Goal: Transaction & Acquisition: Purchase product/service

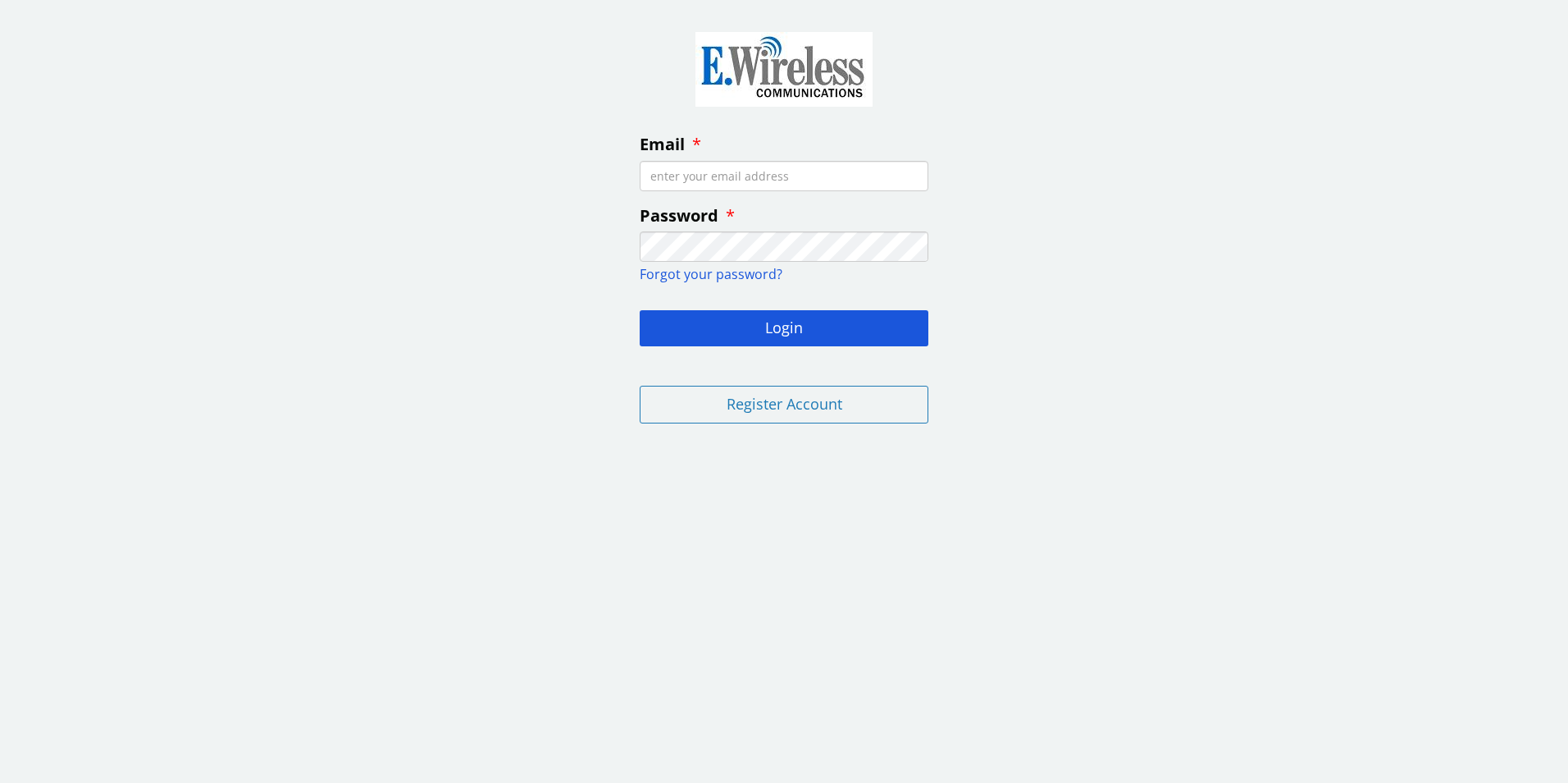
click at [738, 177] on input "Email" at bounding box center [784, 176] width 288 height 30
type input "[EMAIL_ADDRESS][DOMAIN_NAME]"
click at [640, 310] on button "Login" at bounding box center [784, 328] width 288 height 36
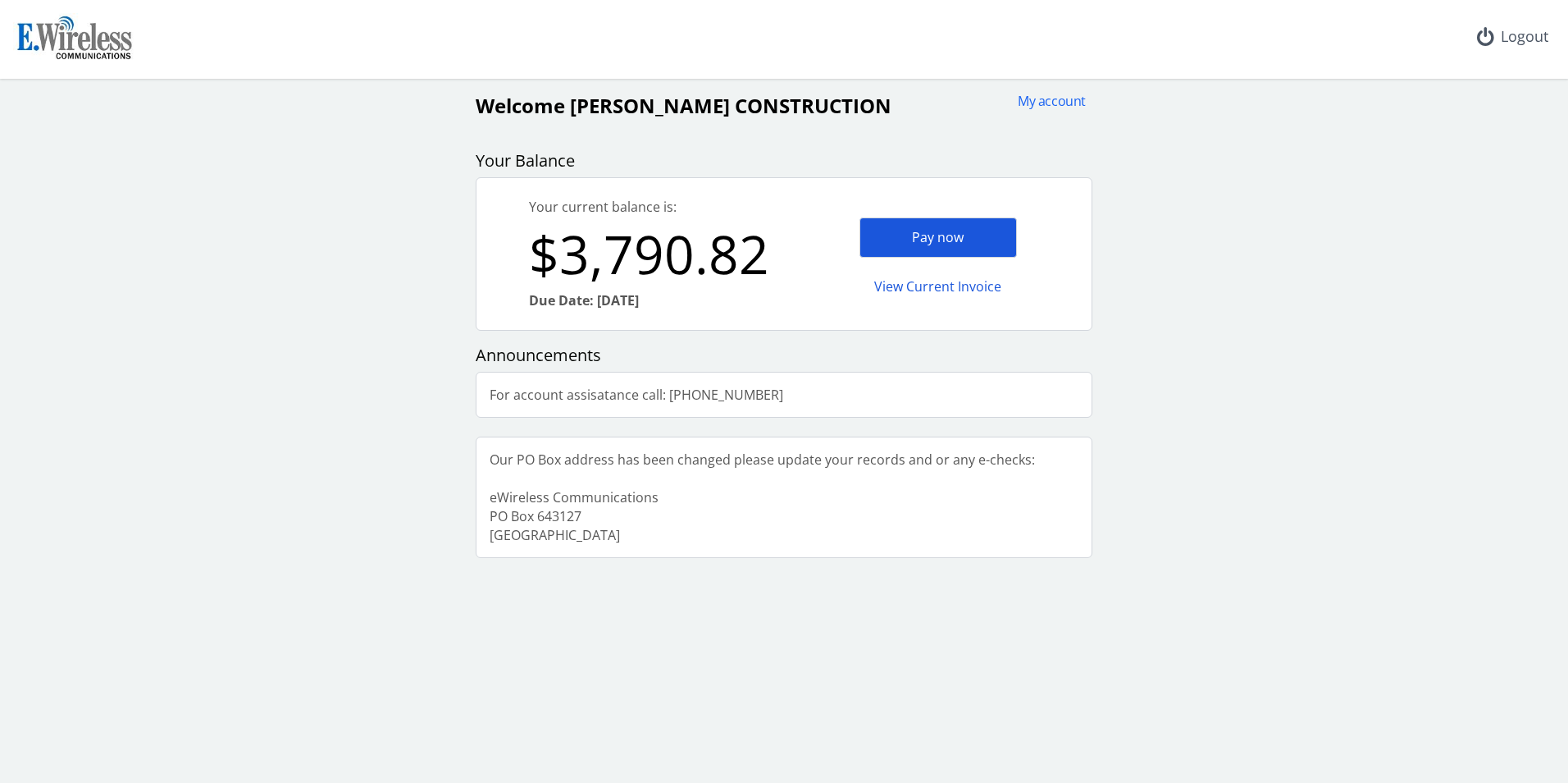
click at [946, 234] on div "Pay now" at bounding box center [938, 237] width 157 height 40
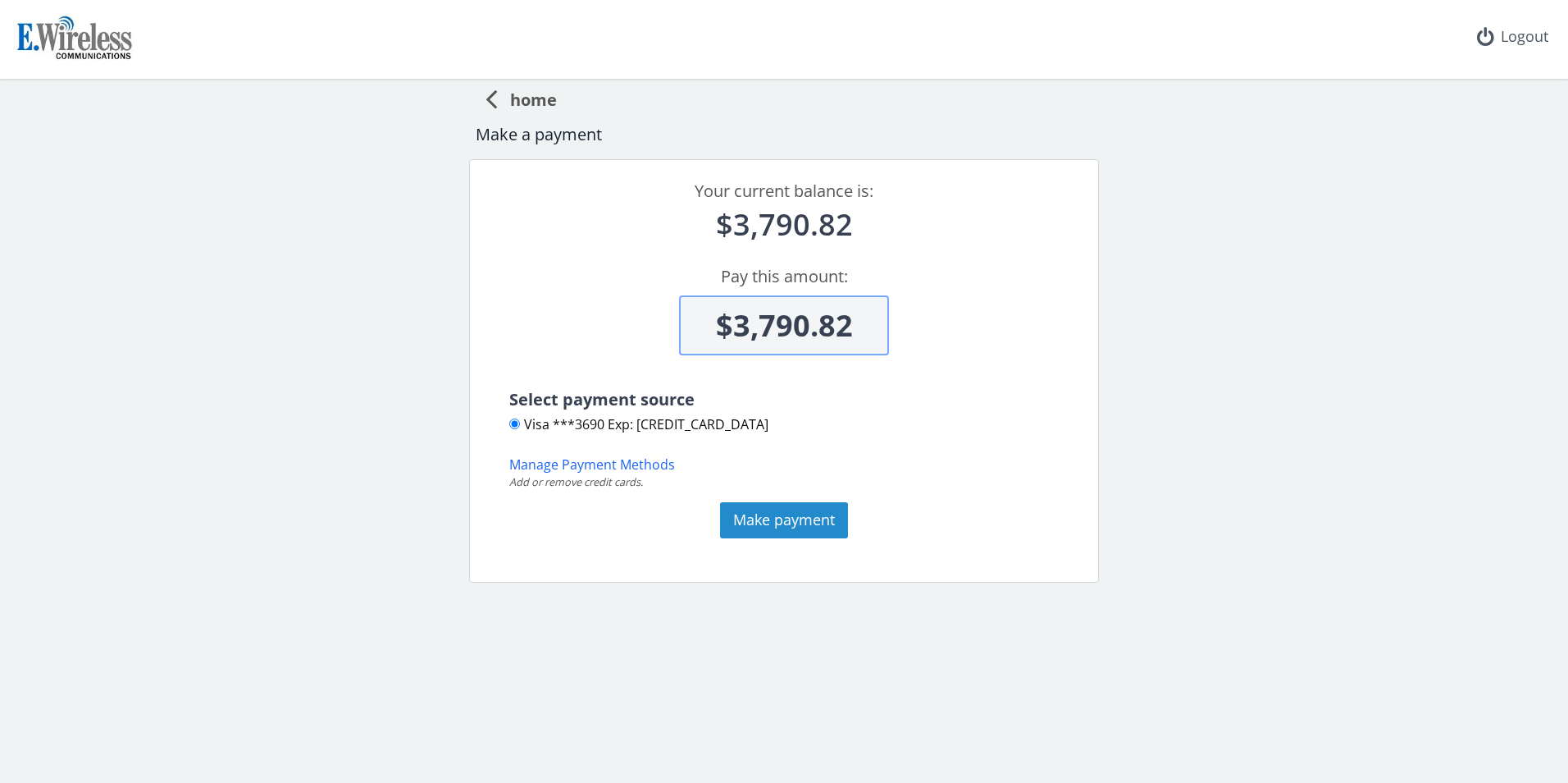
click at [796, 518] on button "Make payment" at bounding box center [784, 519] width 128 height 36
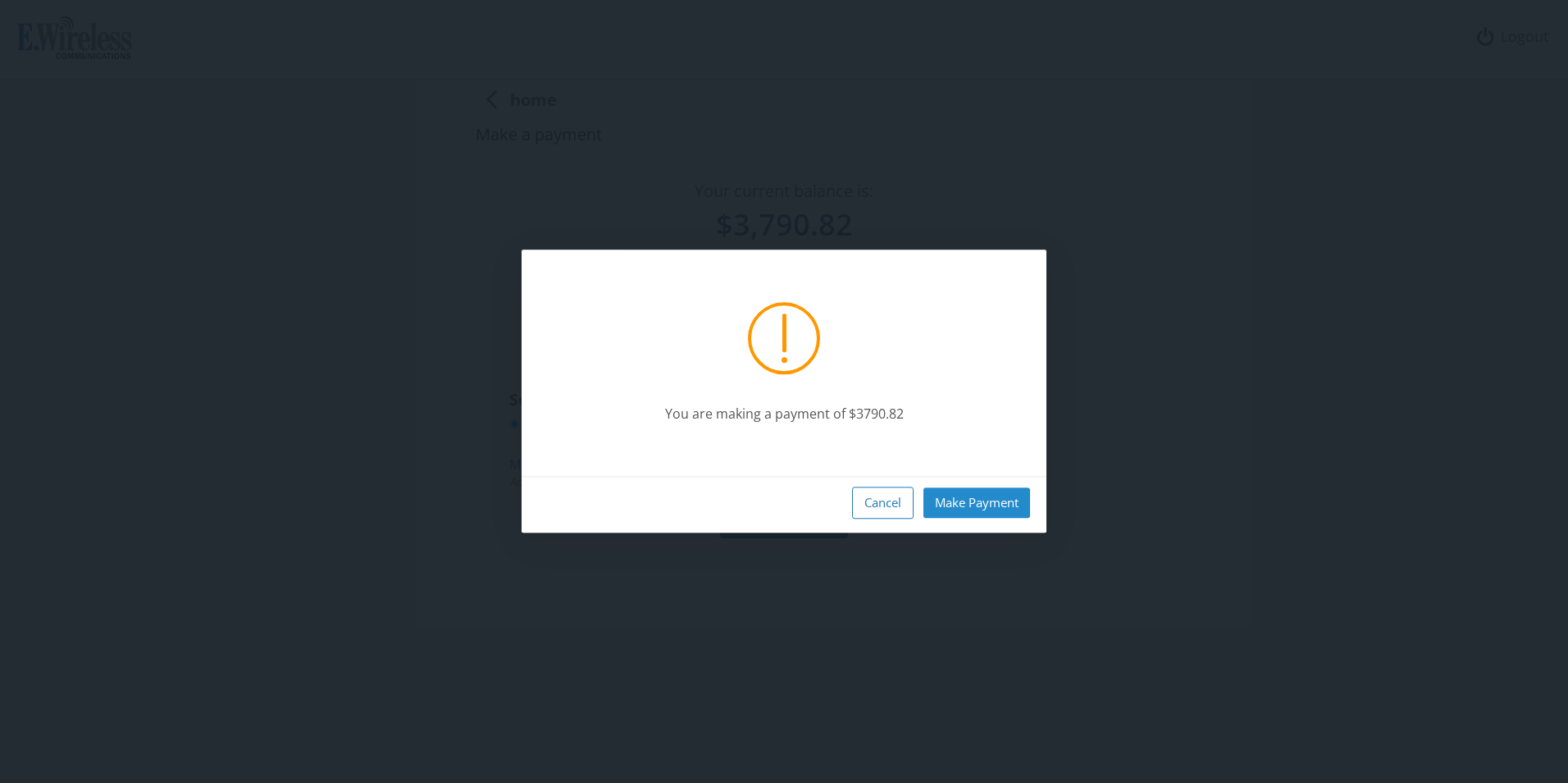
click at [1005, 506] on button "Make Payment" at bounding box center [977, 502] width 106 height 30
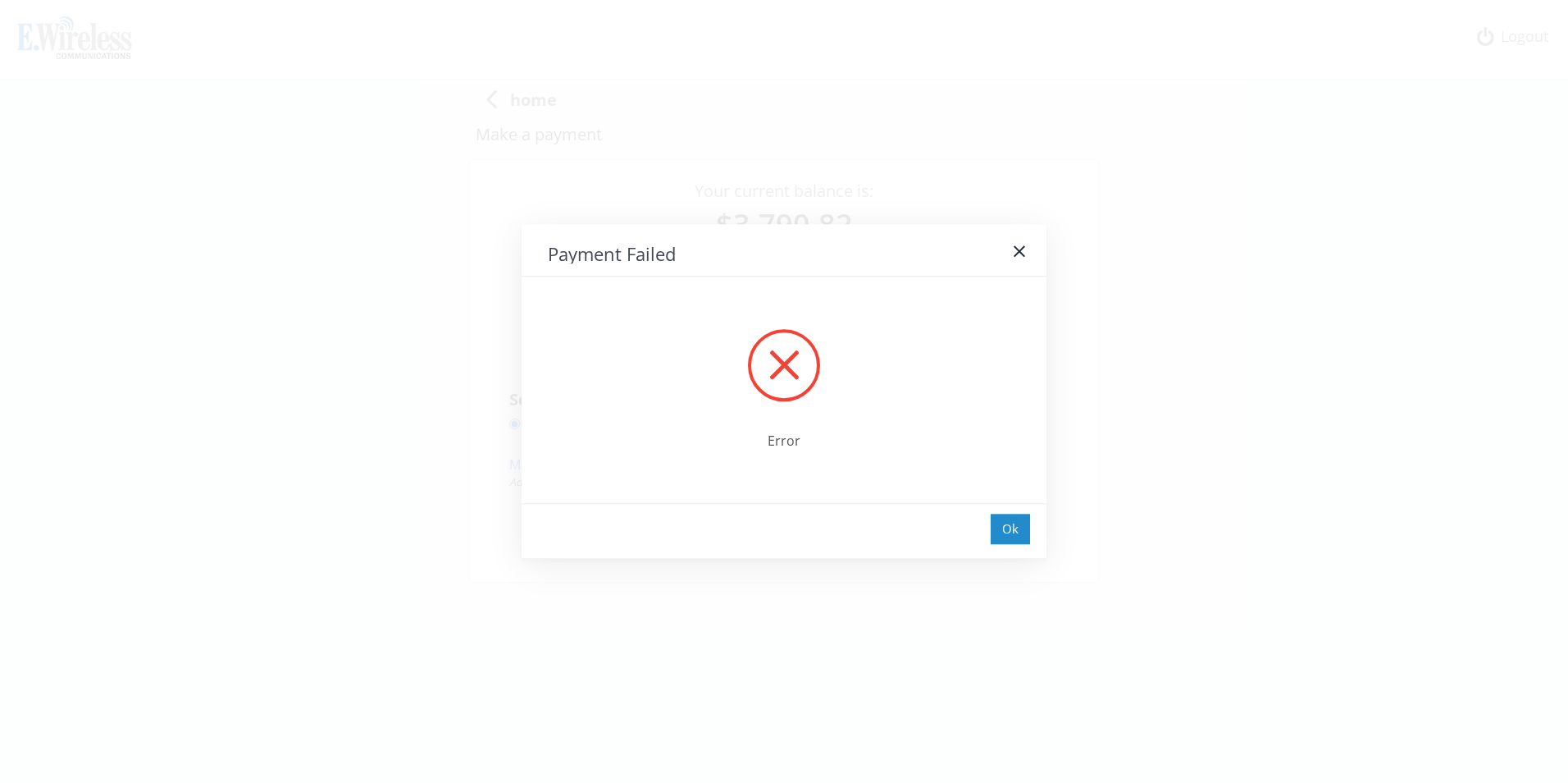
click at [1020, 532] on div "Ok" at bounding box center [1010, 528] width 39 height 30
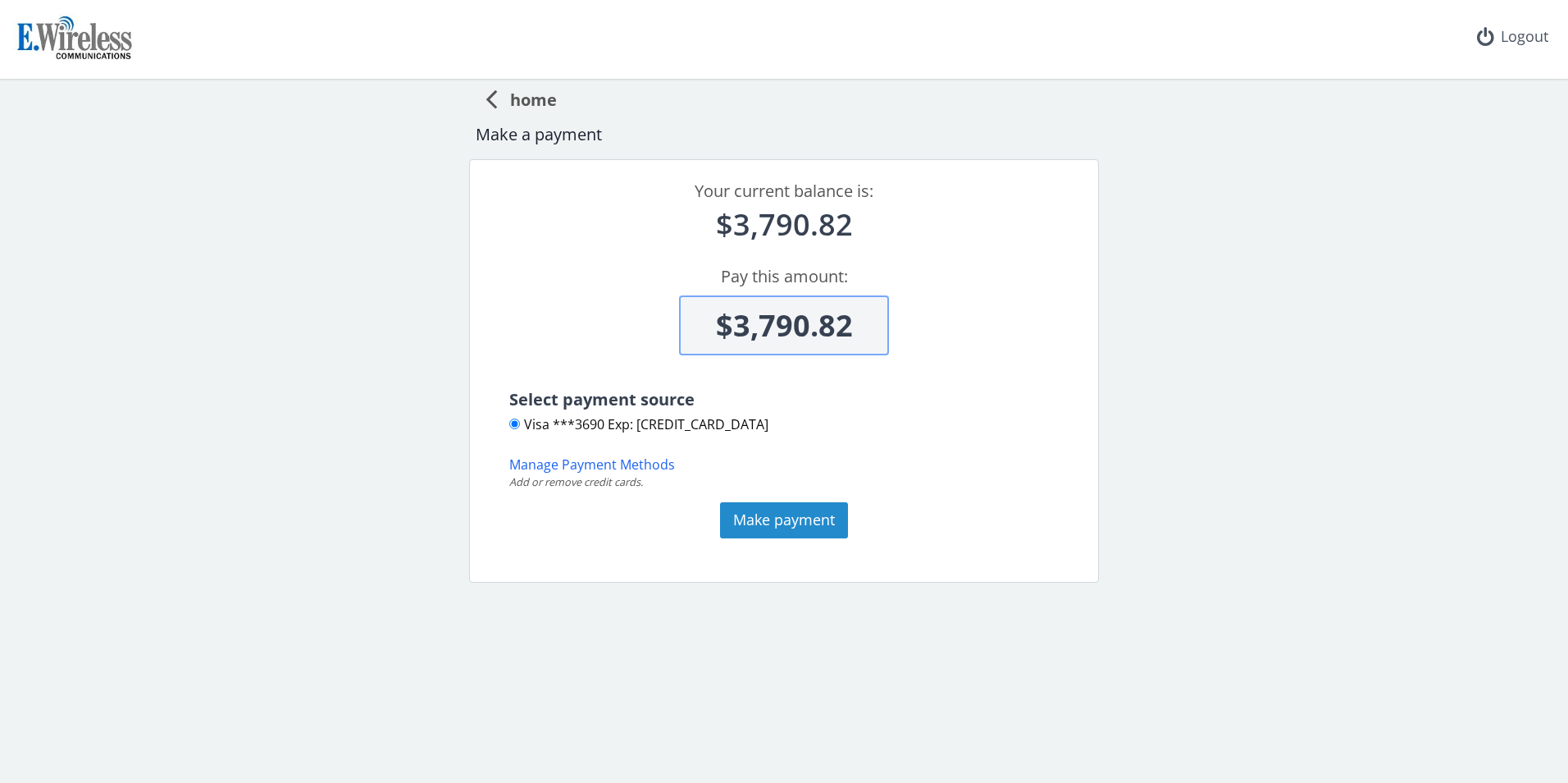
click at [772, 518] on button "Make payment" at bounding box center [784, 519] width 128 height 36
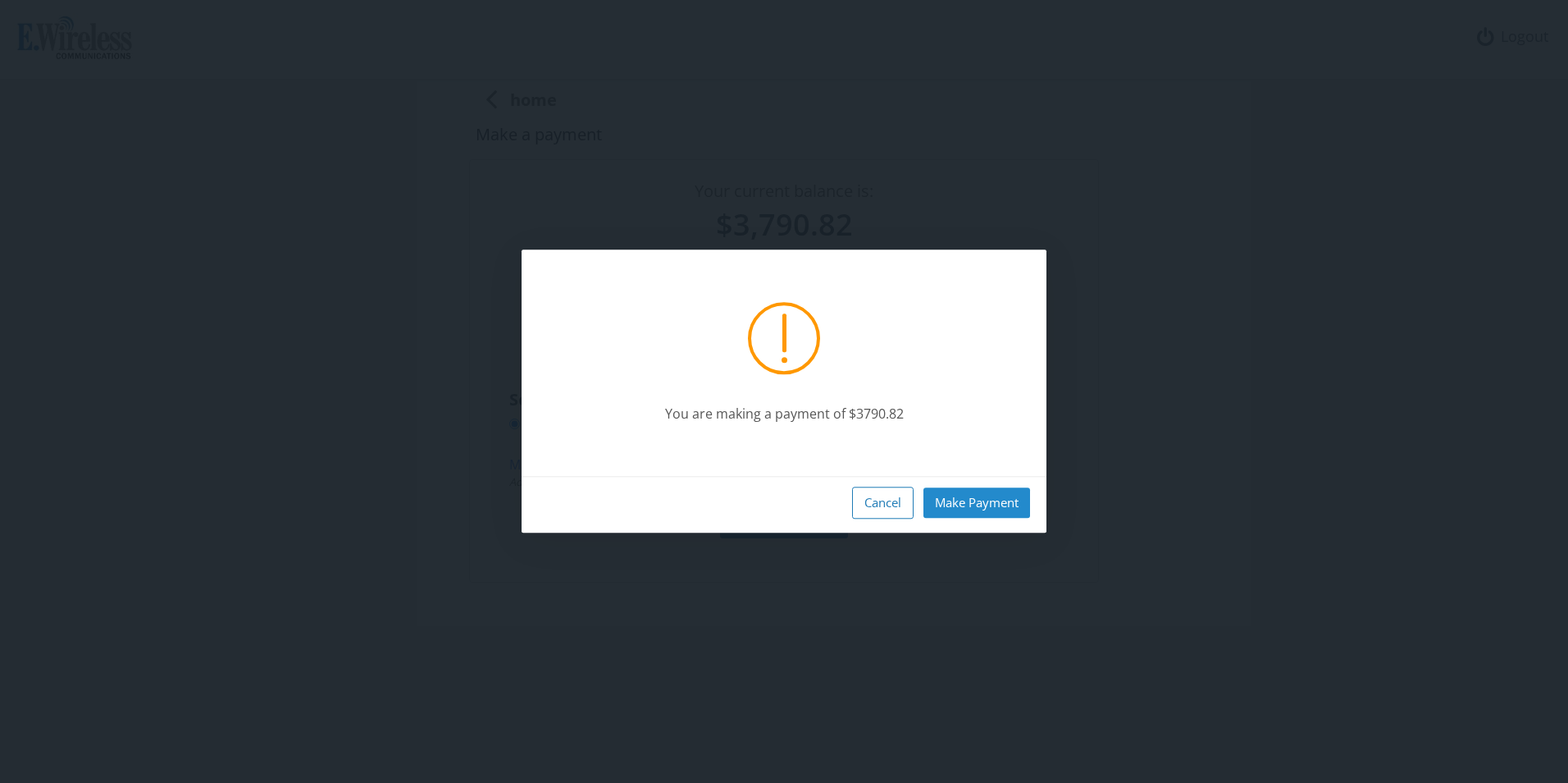
click at [1009, 505] on button "Make Payment" at bounding box center [977, 502] width 106 height 30
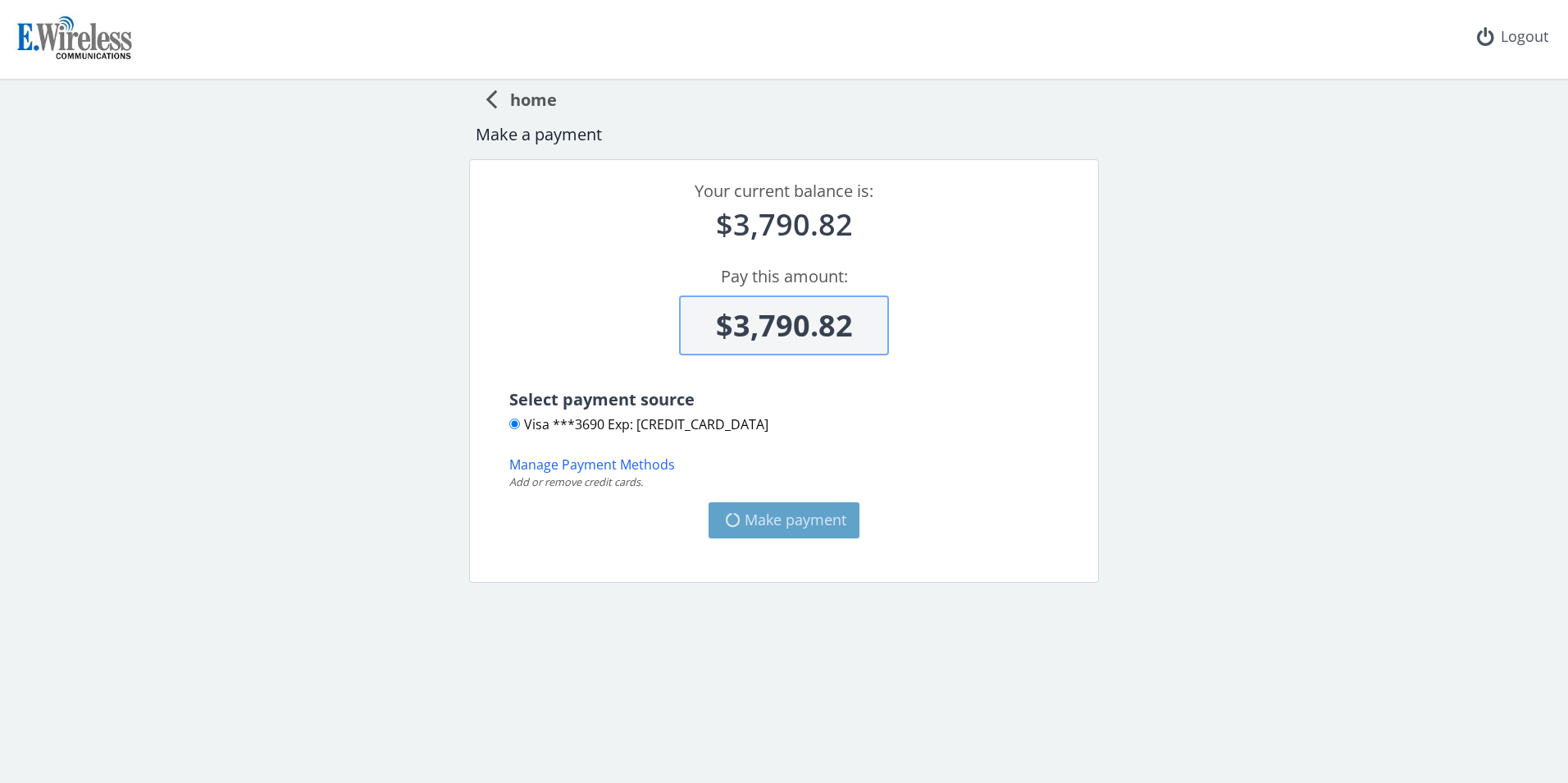
type input "$3,790.82"
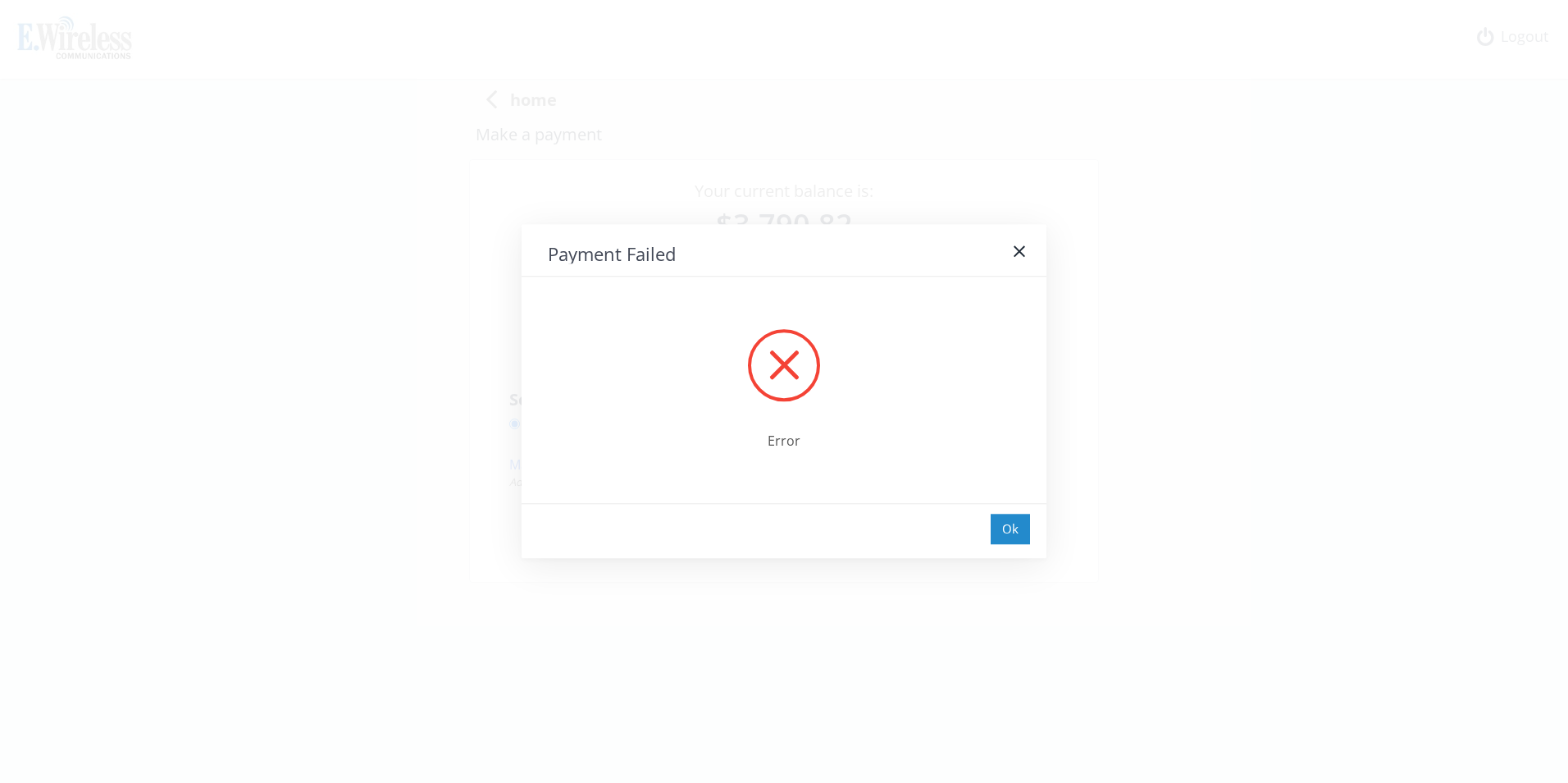
click at [1013, 525] on div "Ok" at bounding box center [1010, 528] width 39 height 30
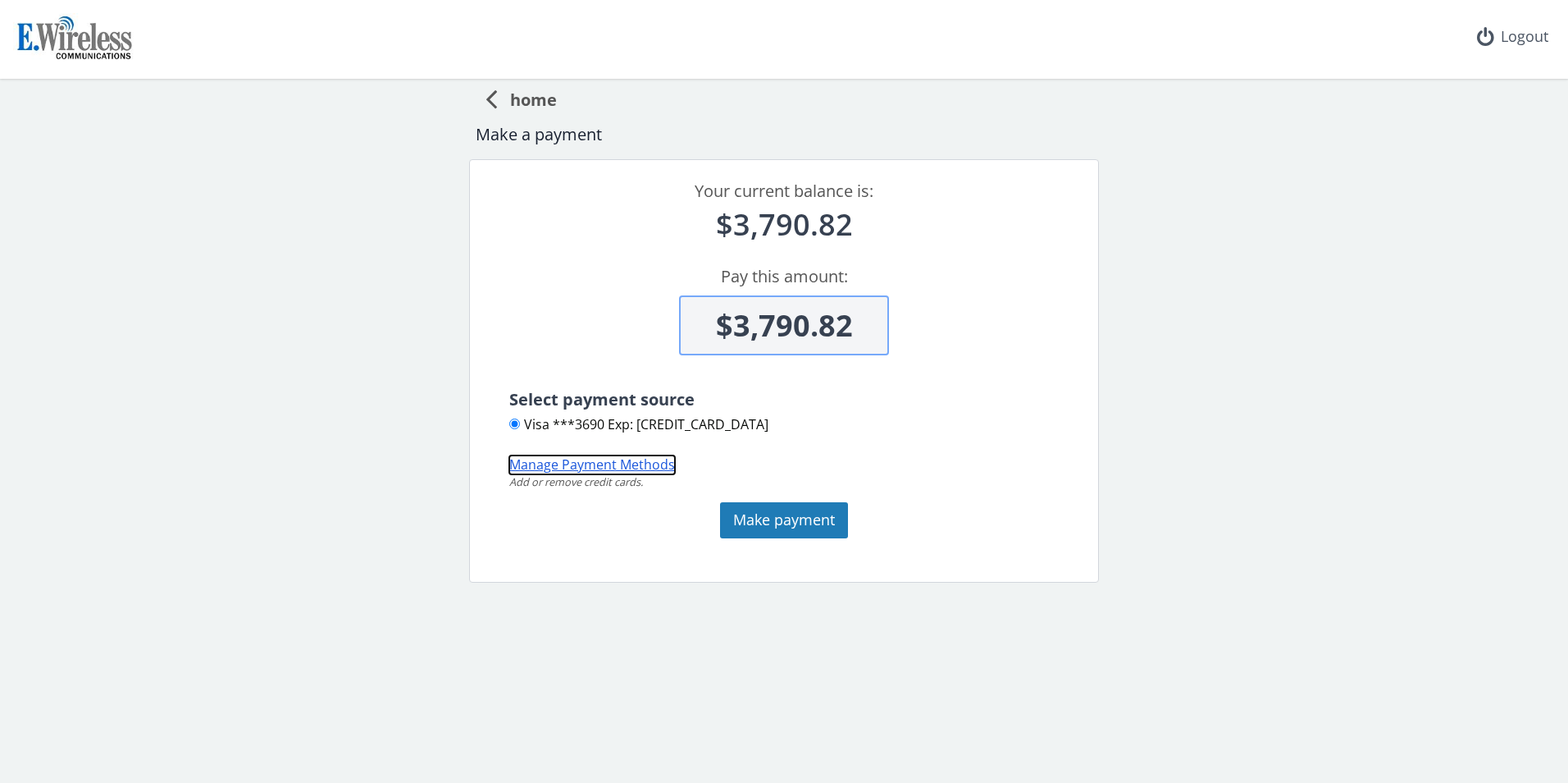
click at [585, 466] on button "Manage Payment Methods" at bounding box center [591, 464] width 166 height 19
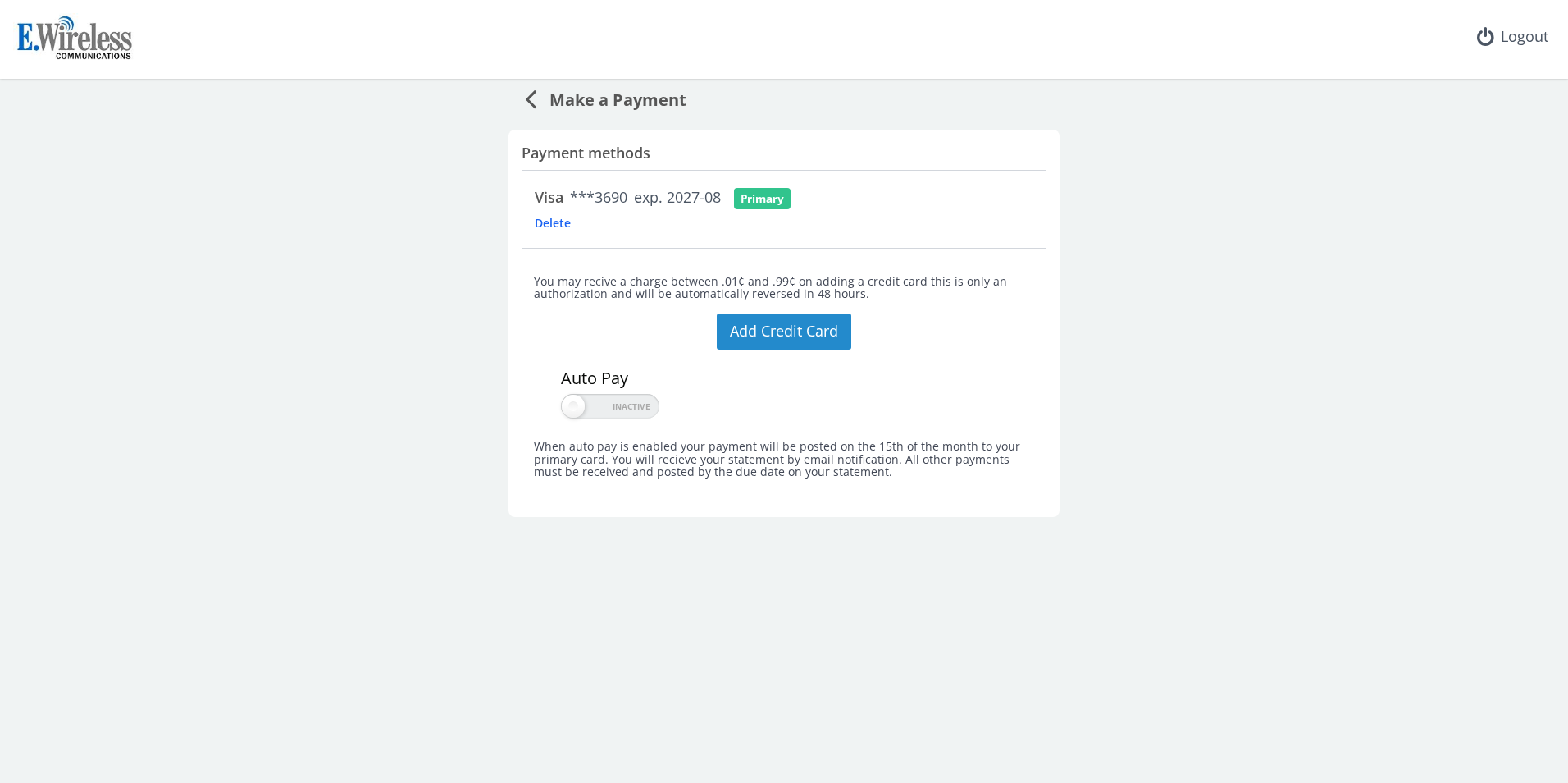
click at [793, 333] on button "Add Credit Card" at bounding box center [784, 331] width 135 height 36
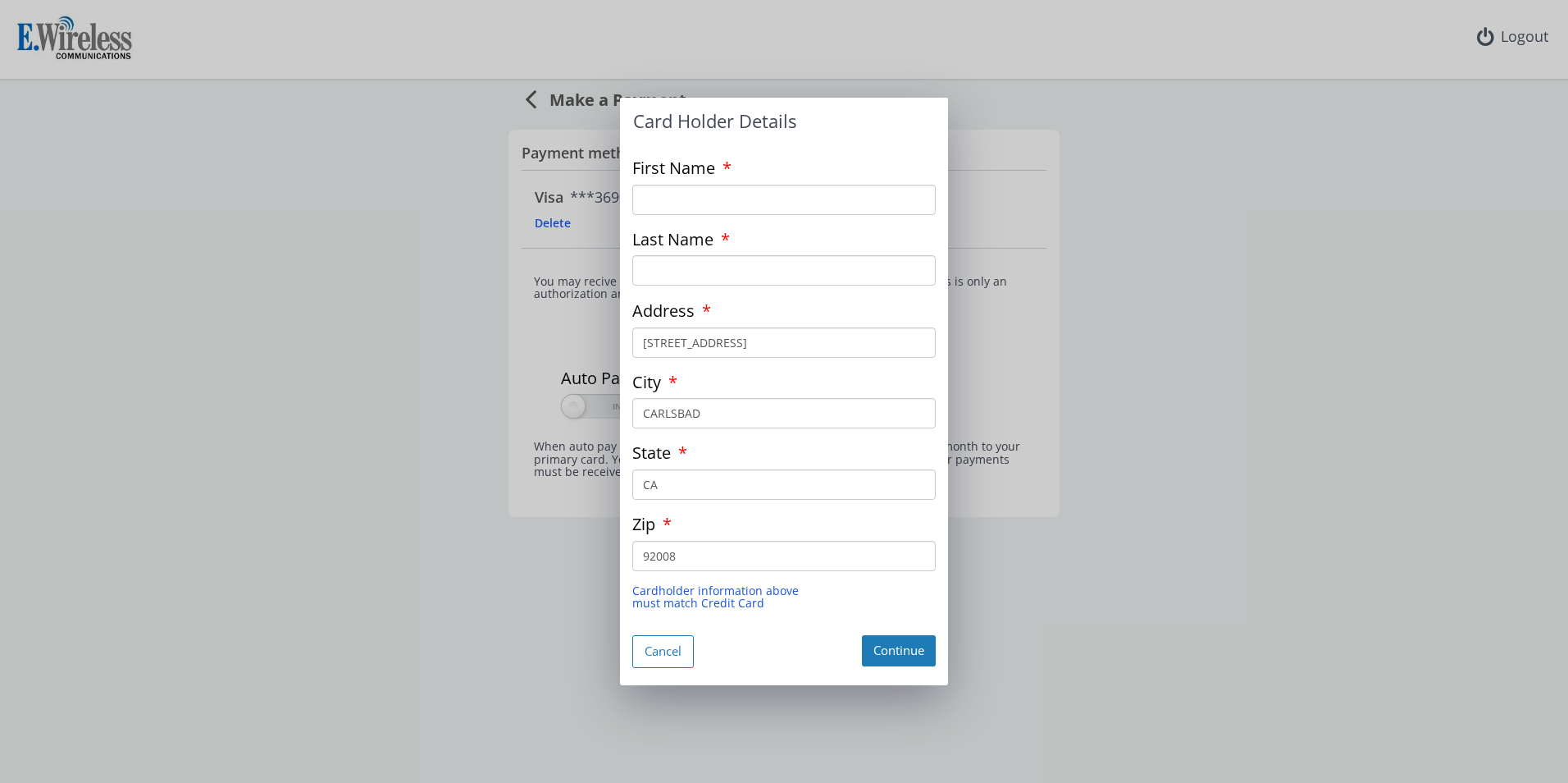
click at [709, 194] on input "First Name" at bounding box center [784, 200] width 303 height 30
type input "[PERSON_NAME]"
click at [900, 651] on button "Continue" at bounding box center [898, 649] width 74 height 30
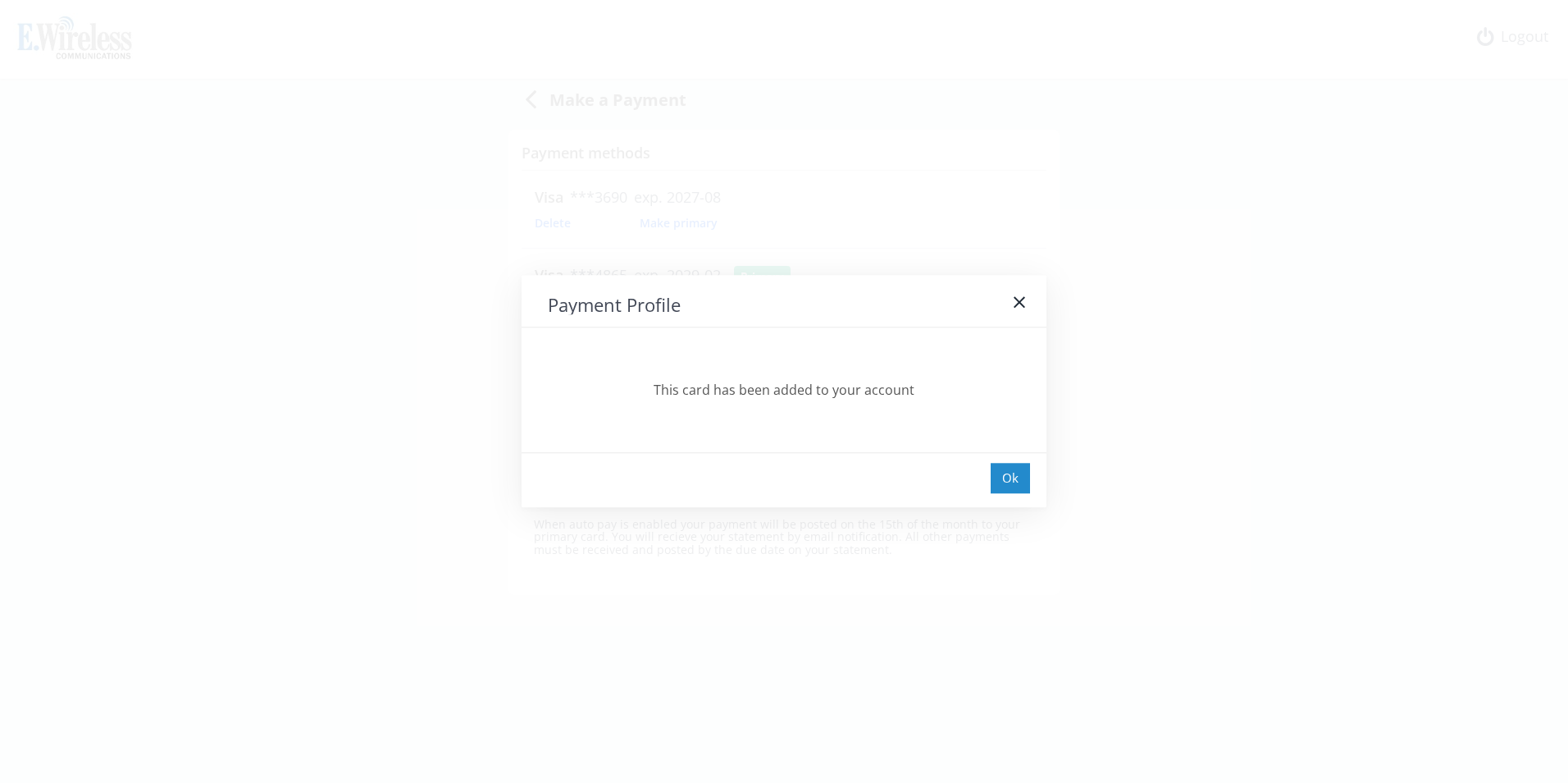
click at [1002, 481] on div "Ok" at bounding box center [1010, 477] width 39 height 30
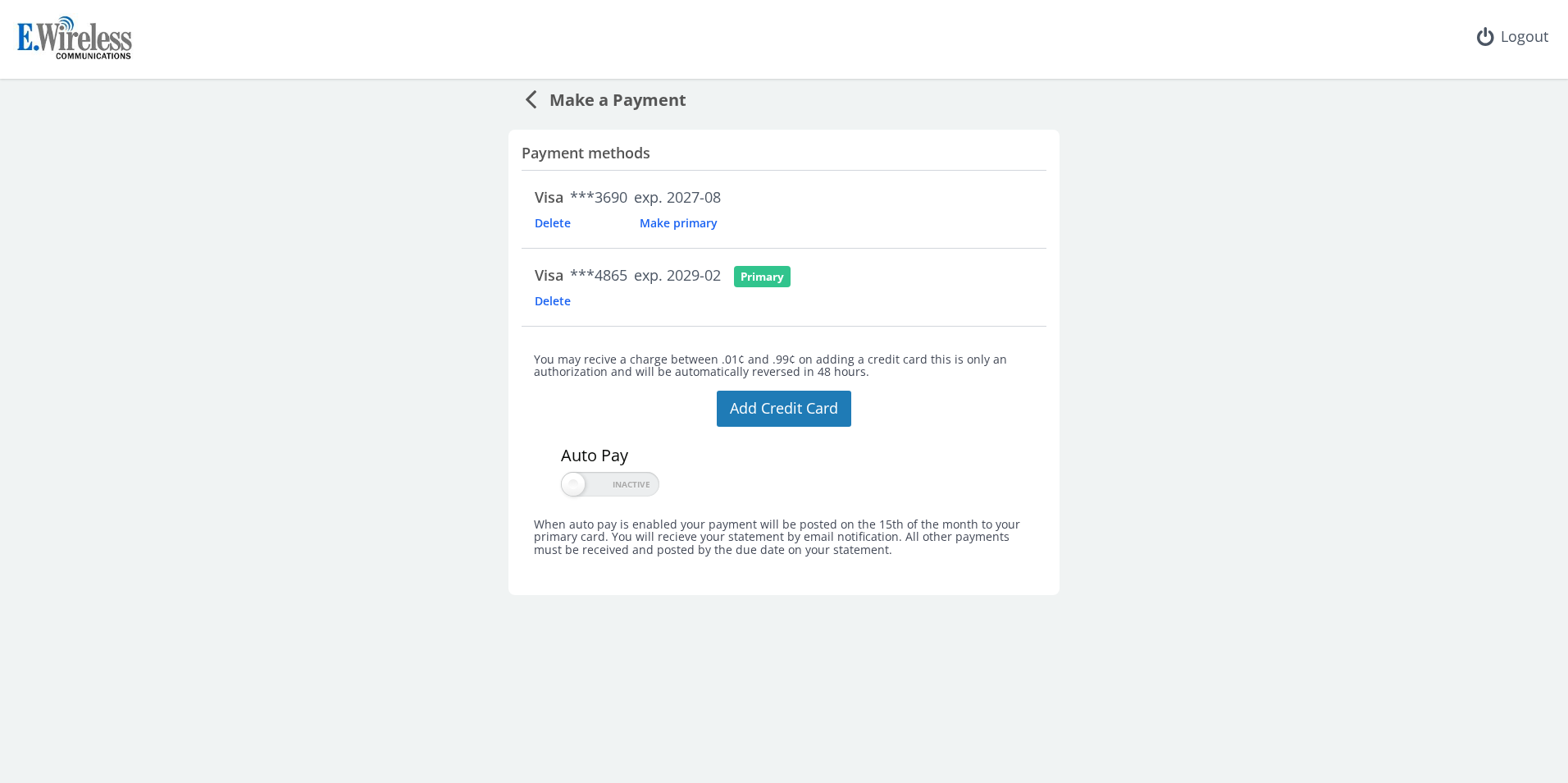
click at [558, 223] on span "Delete" at bounding box center [579, 223] width 89 height 16
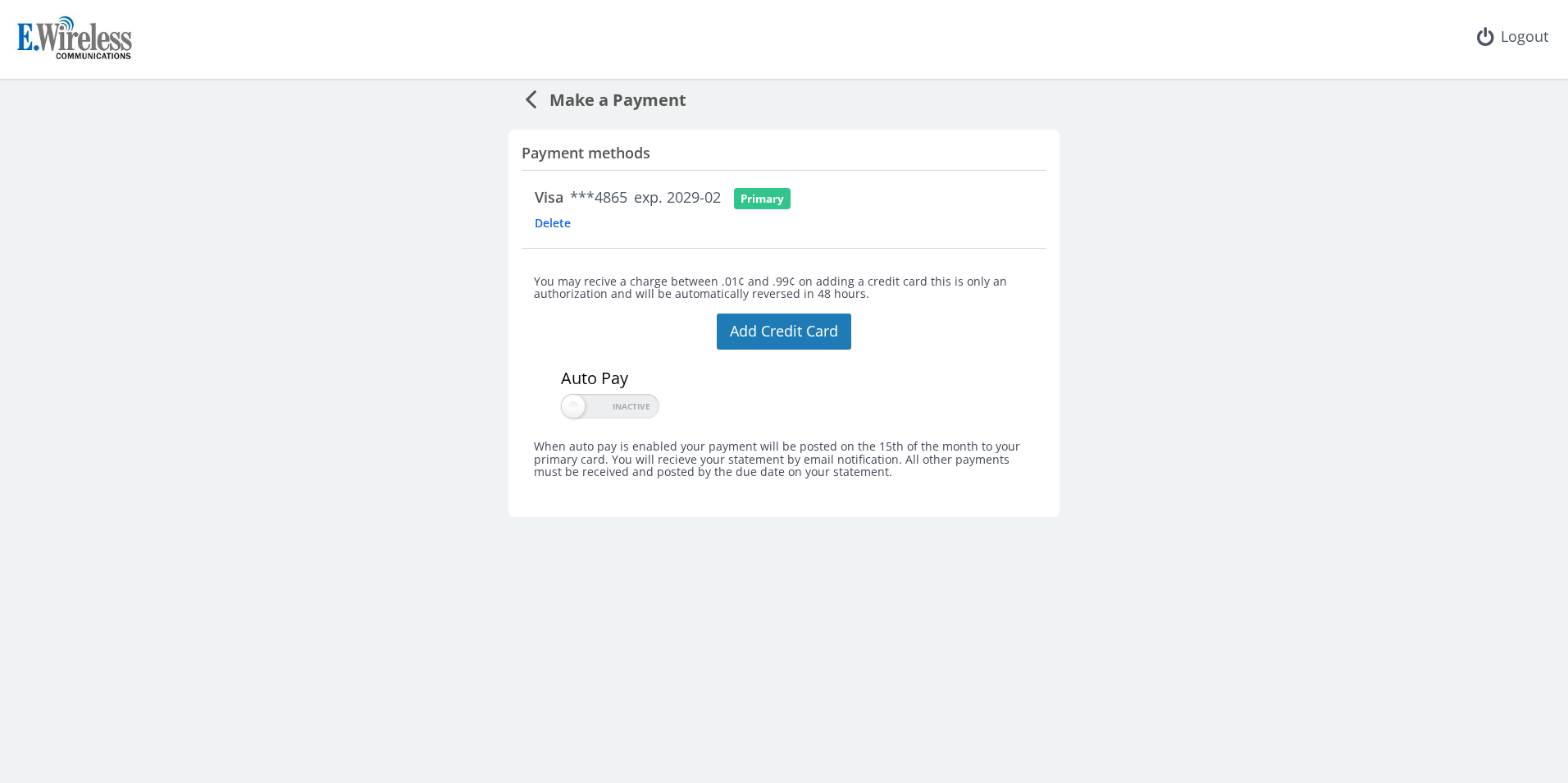
click at [615, 103] on span "Make a Payment" at bounding box center [611, 97] width 150 height 30
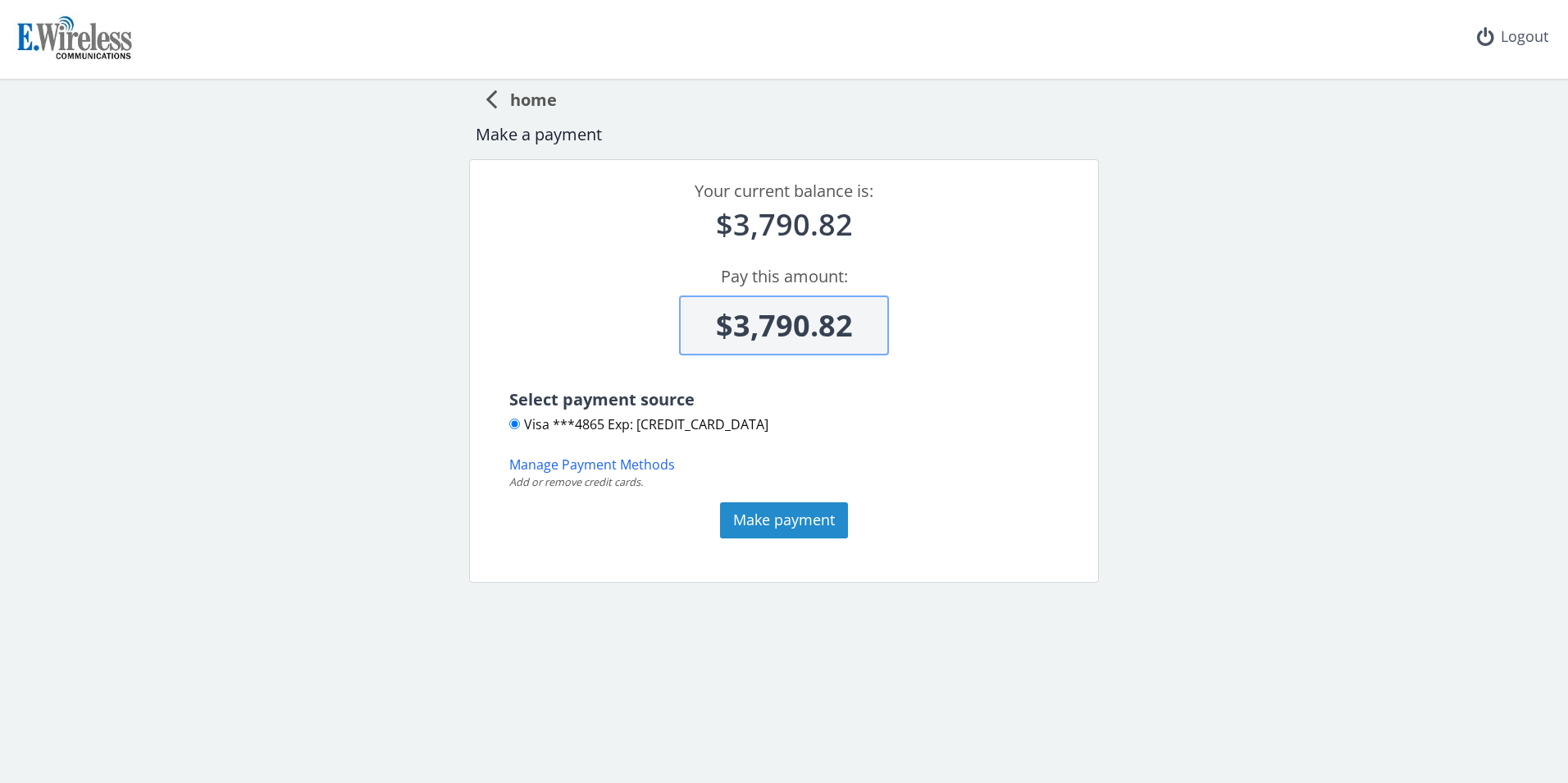
click at [800, 522] on button "Make payment" at bounding box center [784, 519] width 128 height 36
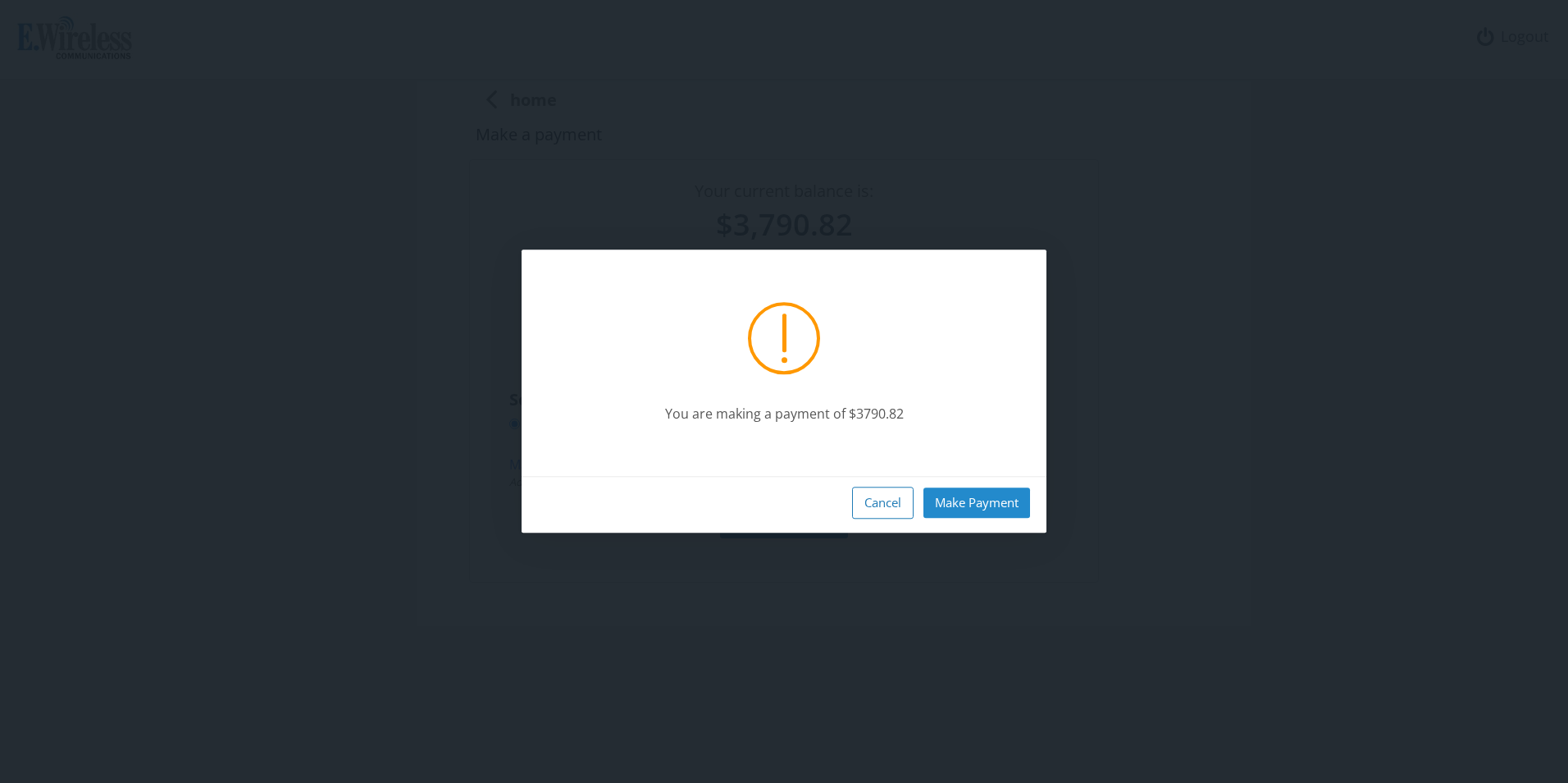
click at [1005, 509] on button "Make Payment" at bounding box center [977, 502] width 106 height 30
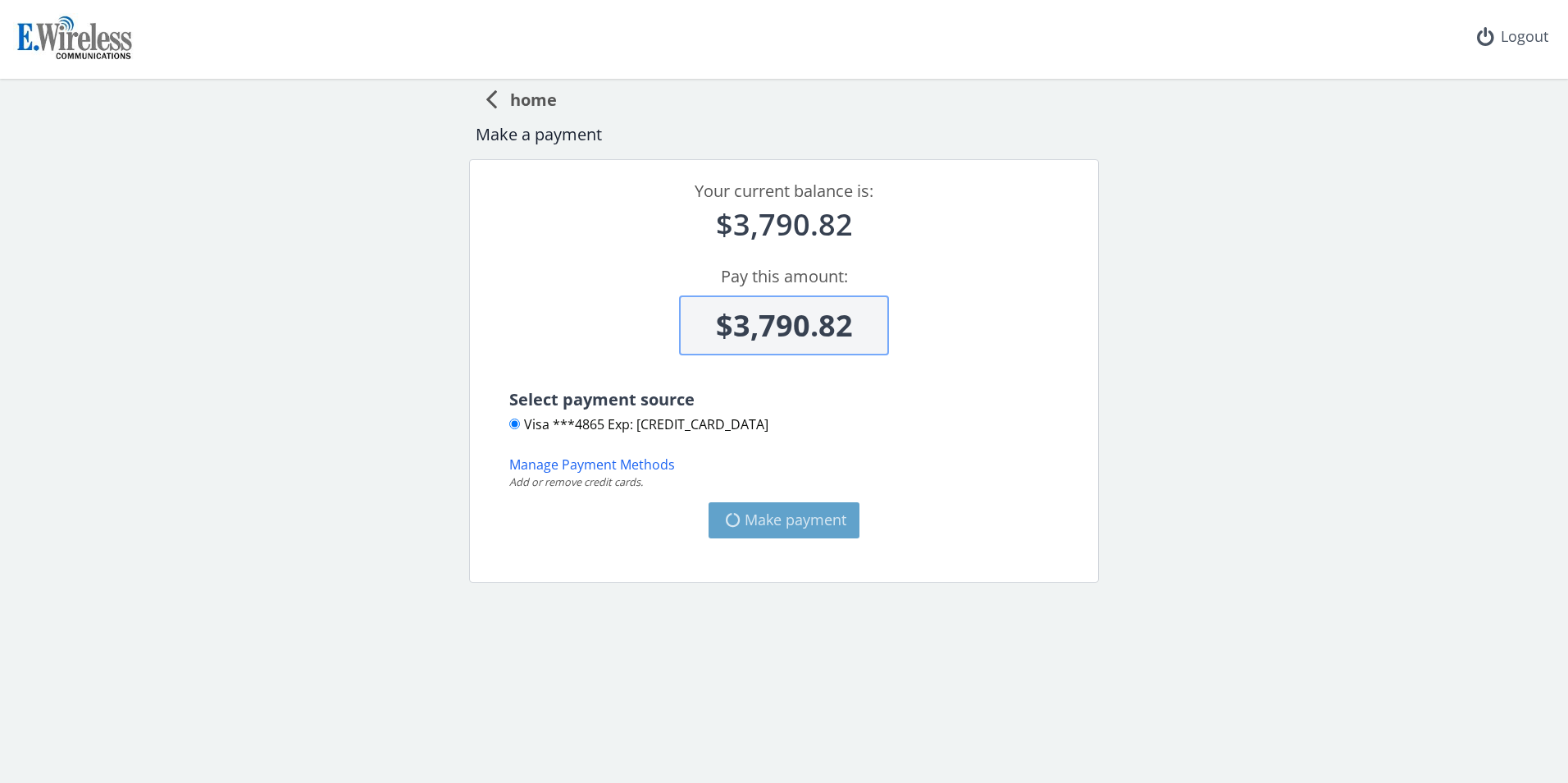
type input "$0"
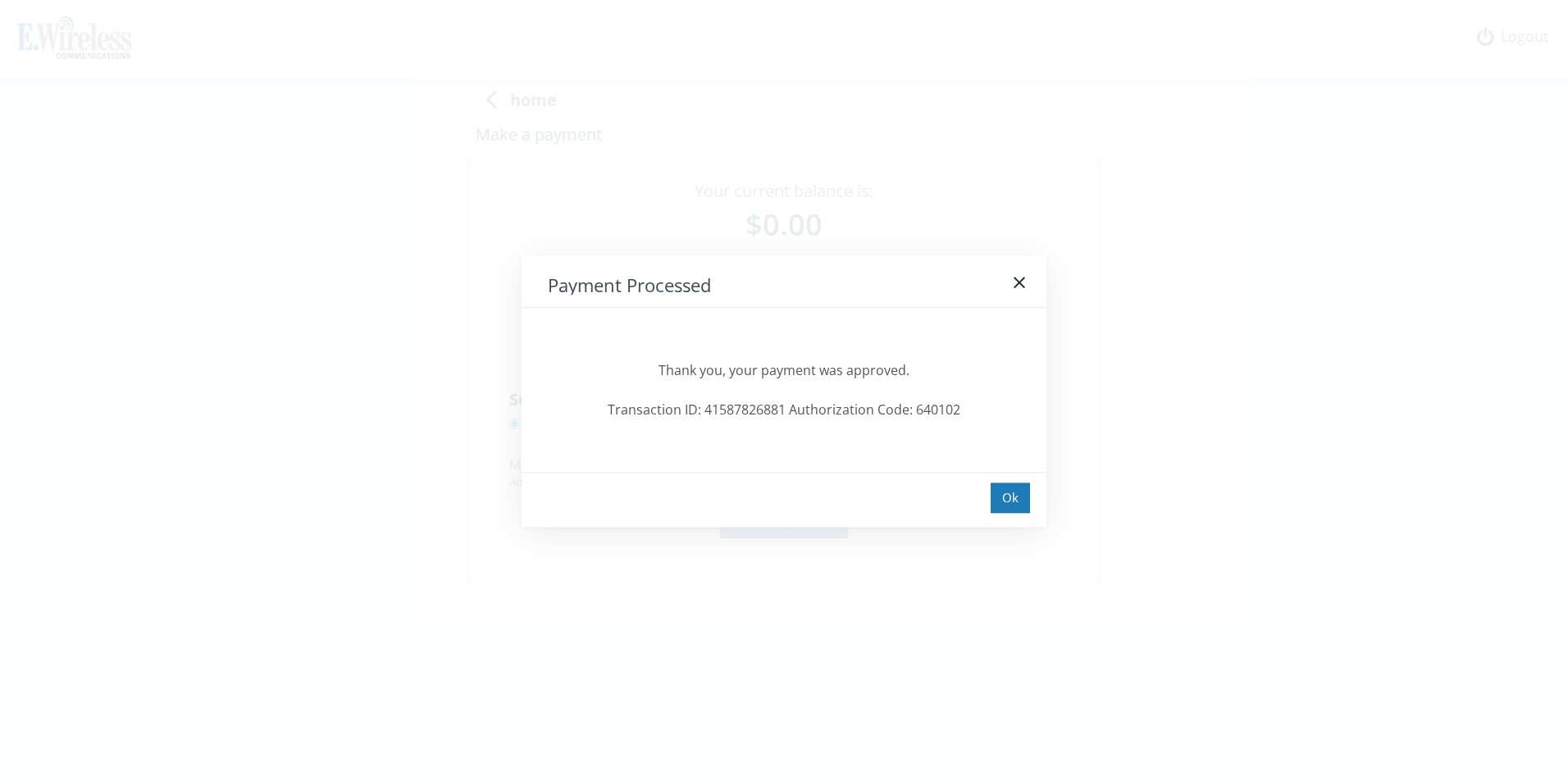
drag, startPoint x: 1006, startPoint y: 499, endPoint x: 1039, endPoint y: 503, distance: 33.2
click at [1006, 499] on div "Ok" at bounding box center [1010, 497] width 39 height 30
